Goal: Task Accomplishment & Management: Manage account settings

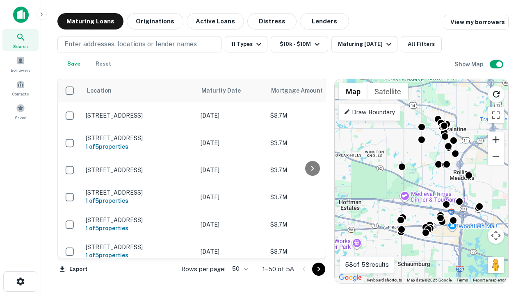
click at [496, 140] on button "Zoom in" at bounding box center [496, 140] width 16 height 16
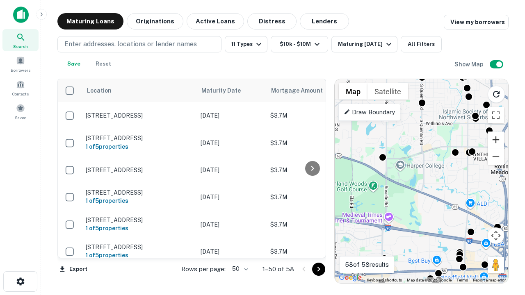
click at [496, 140] on button "Zoom in" at bounding box center [496, 140] width 16 height 16
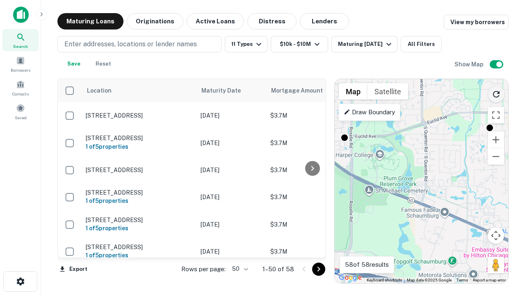
click at [496, 93] on icon "Reload search area" at bounding box center [496, 94] width 10 height 10
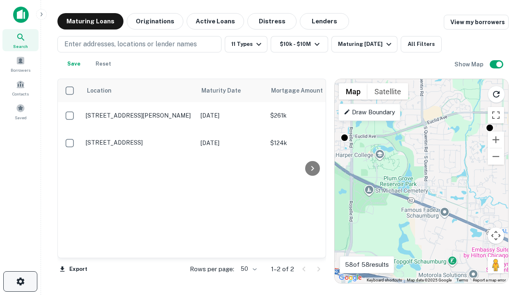
click at [20, 282] on icon "button" at bounding box center [21, 282] width 10 height 10
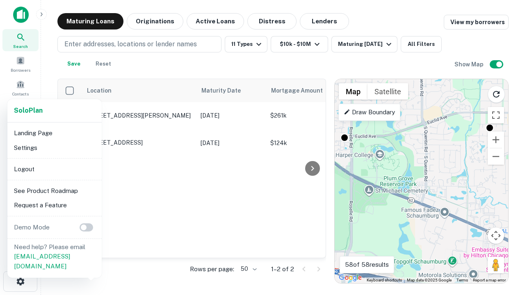
click at [54, 169] on li "Logout" at bounding box center [55, 169] width 88 height 15
